Goal: Transaction & Acquisition: Download file/media

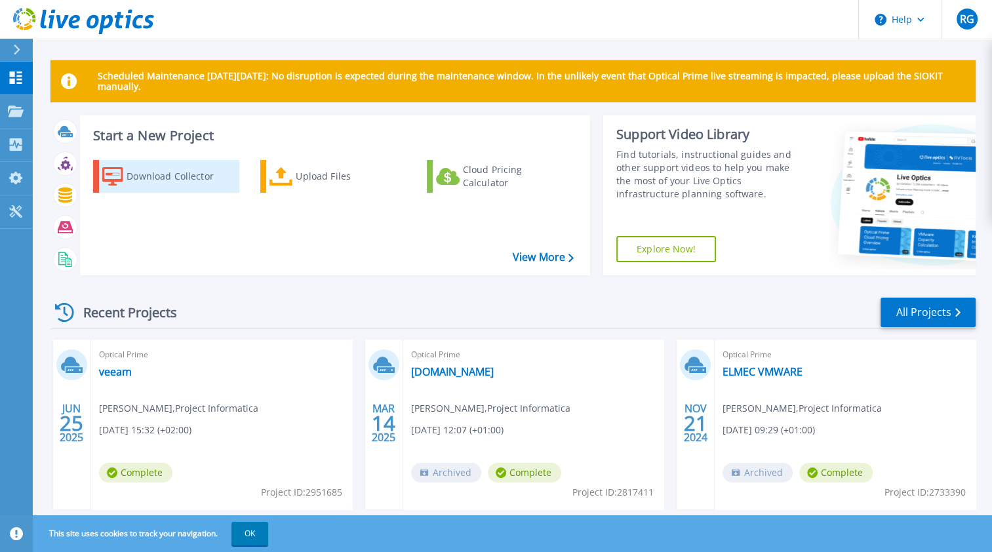
click at [167, 177] on div "Download Collector" at bounding box center [179, 176] width 105 height 26
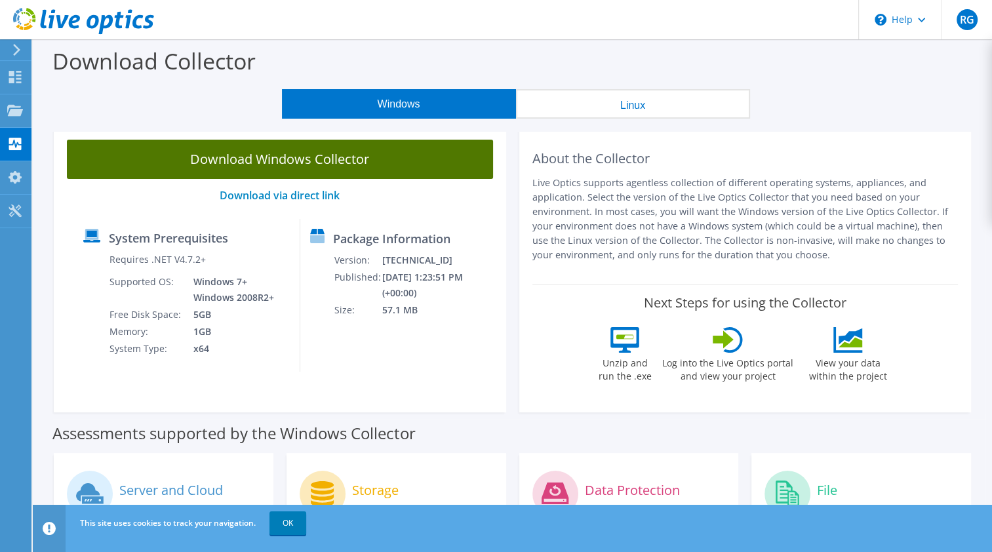
click at [346, 159] on link "Download Windows Collector" at bounding box center [280, 159] width 426 height 39
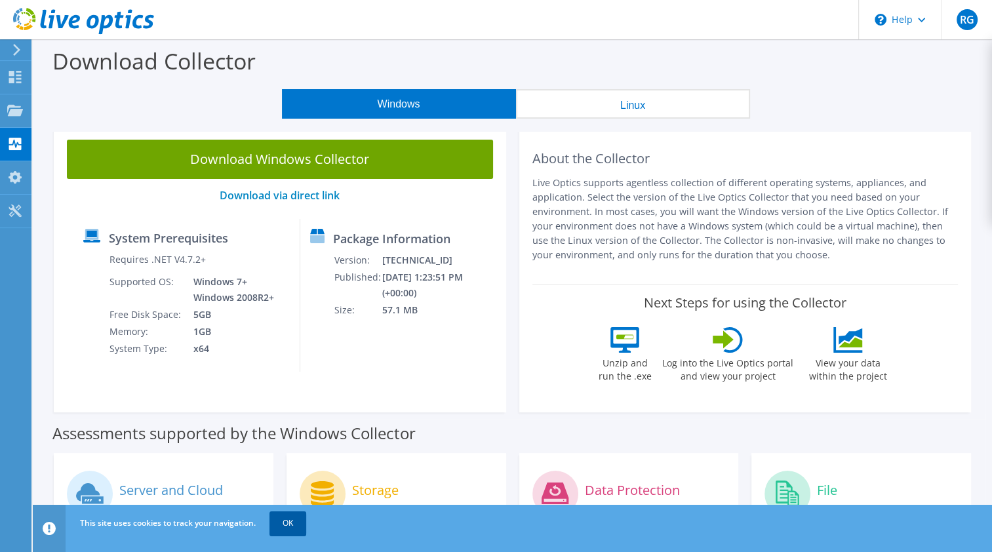
click at [295, 525] on link "OK" at bounding box center [288, 524] width 37 height 24
